Goal: Information Seeking & Learning: Understand process/instructions

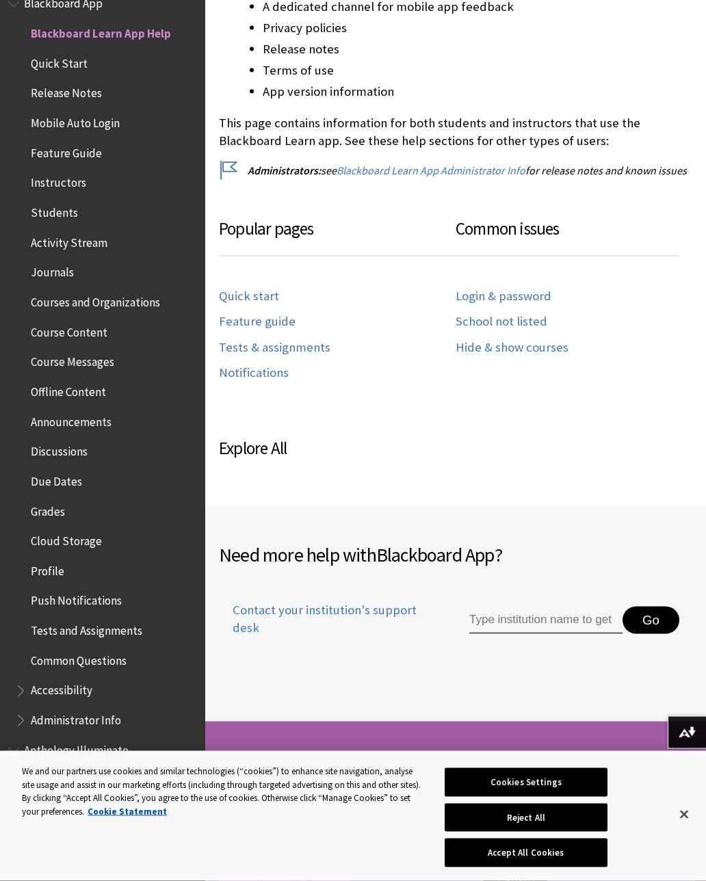
scroll to position [586, 0]
click at [62, 76] on ul "Blackboard Learn App Help Quick Start Release Notes Mobile Auto Login Feature G…" at bounding box center [102, 378] width 189 height 710
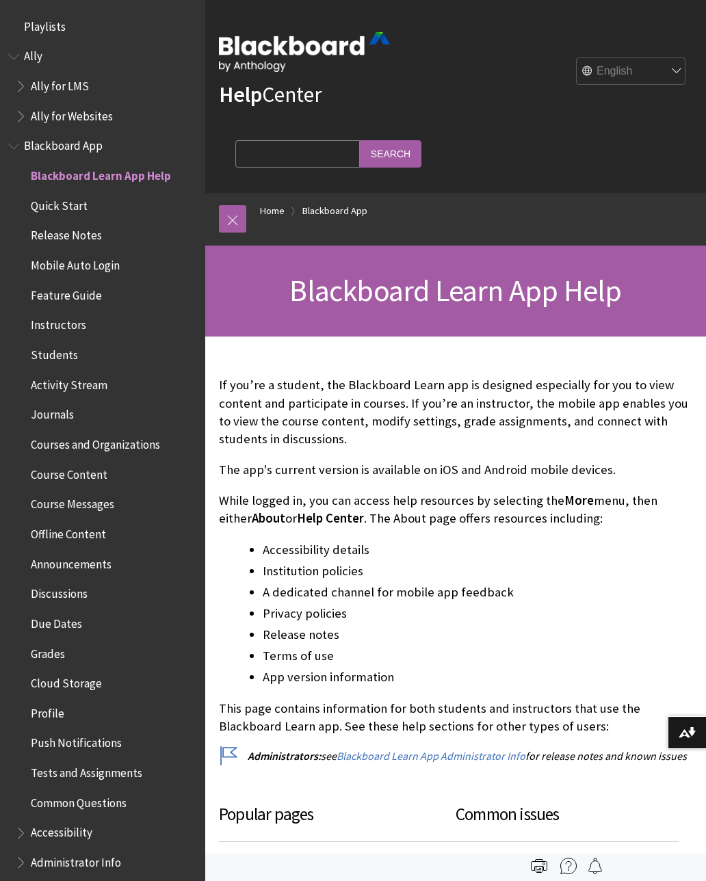
click at [55, 194] on span "Quick Start" at bounding box center [59, 203] width 57 height 18
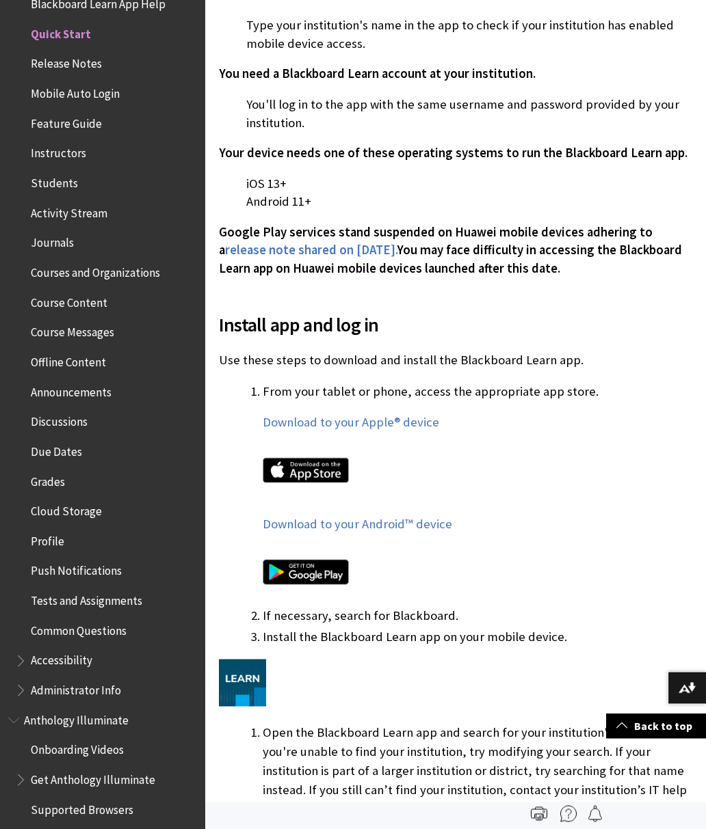
scroll to position [515, 0]
